Goal: Check status

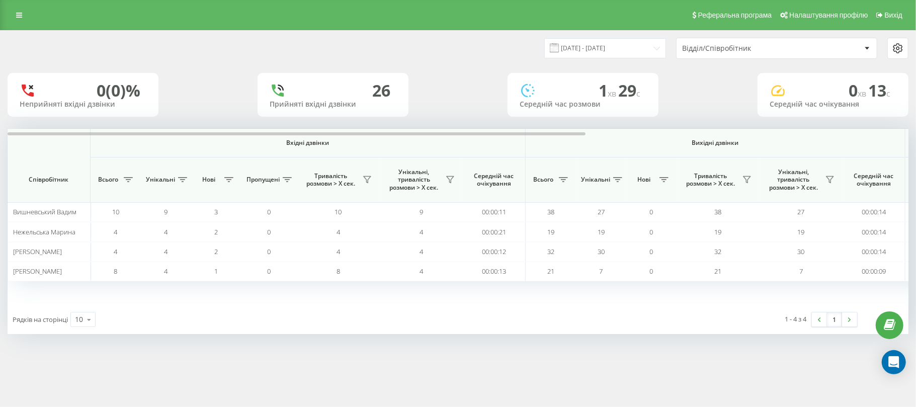
scroll to position [0, 502]
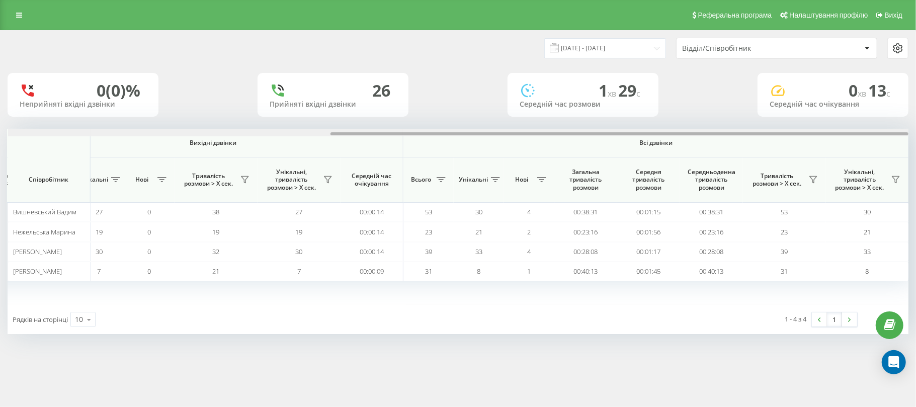
drag, startPoint x: 286, startPoint y: 133, endPoint x: 915, endPoint y: 146, distance: 629.6
click at [915, 146] on div "[DATE] - [DATE] Відділ/Співробітник 0 (0)% Неприйняті вхідні дзвінки [GEOGRAPHI…" at bounding box center [458, 192] width 916 height 324
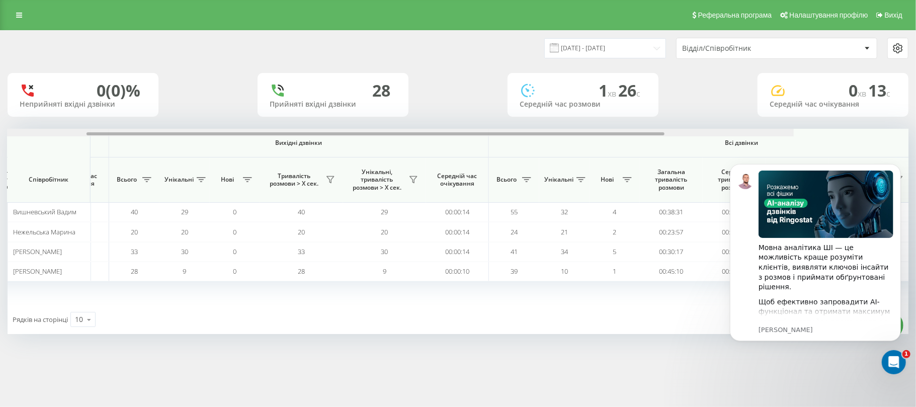
scroll to position [0, 502]
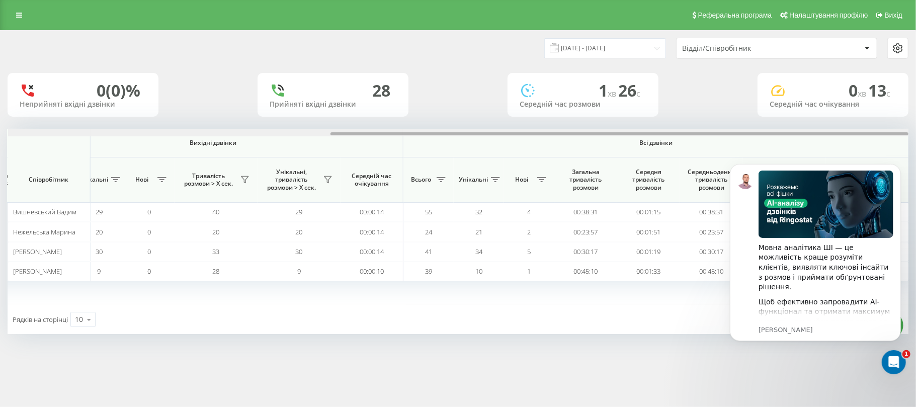
drag, startPoint x: 0, startPoint y: 0, endPoint x: 714, endPoint y: 135, distance: 727.1
click at [714, 135] on div at bounding box center [619, 133] width 578 height 3
